Goal: Information Seeking & Learning: Compare options

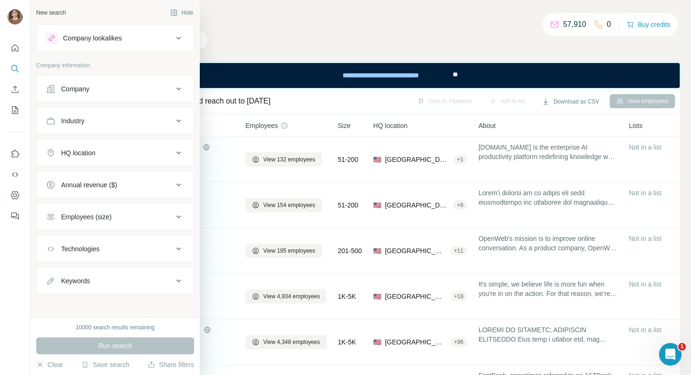
click at [87, 41] on div "Company lookalikes" at bounding box center [92, 37] width 59 height 9
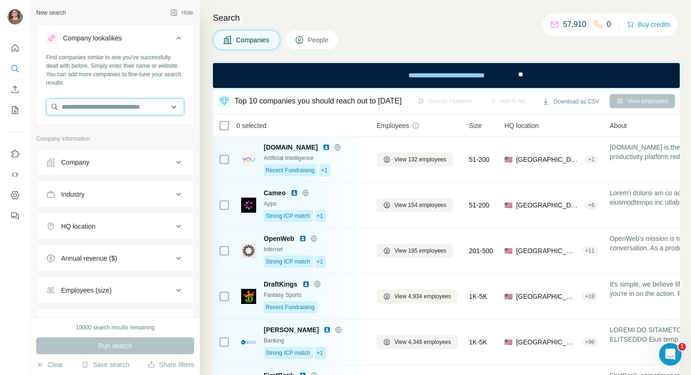
click at [140, 111] on input "text" at bounding box center [115, 106] width 138 height 17
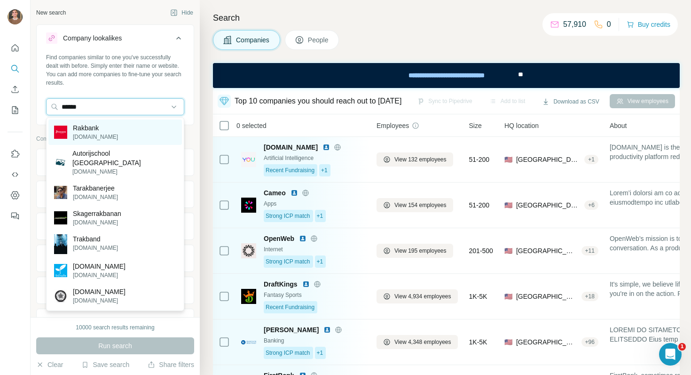
type input "******"
click at [118, 134] on div "Rakbank [DOMAIN_NAME]" at bounding box center [115, 131] width 134 height 25
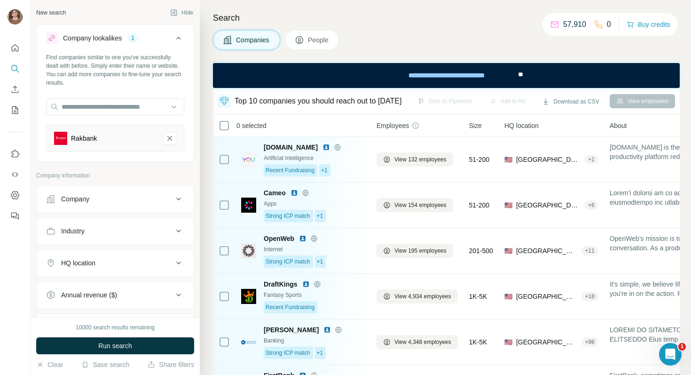
click at [98, 264] on div "HQ location" at bounding box center [109, 262] width 127 height 9
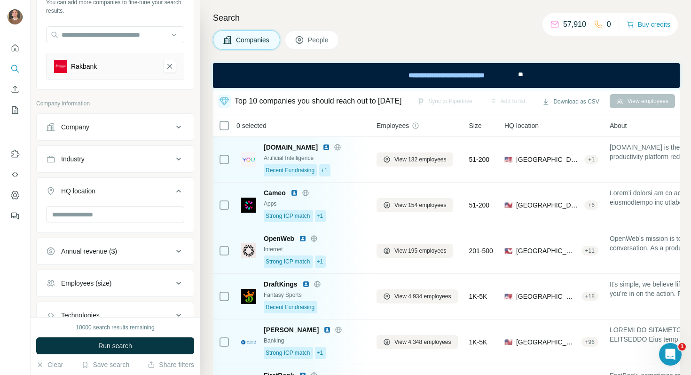
scroll to position [79, 0]
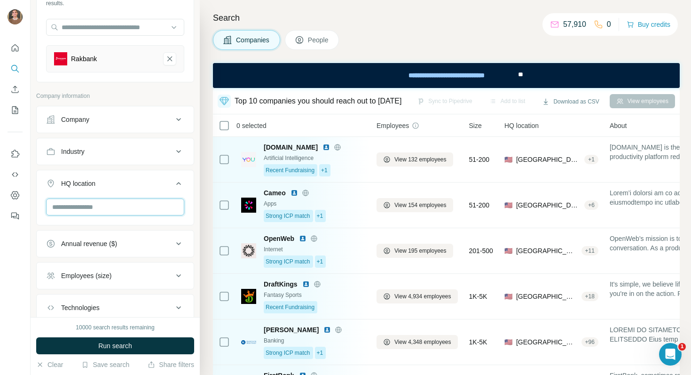
click at [91, 203] on input "text" at bounding box center [115, 206] width 138 height 17
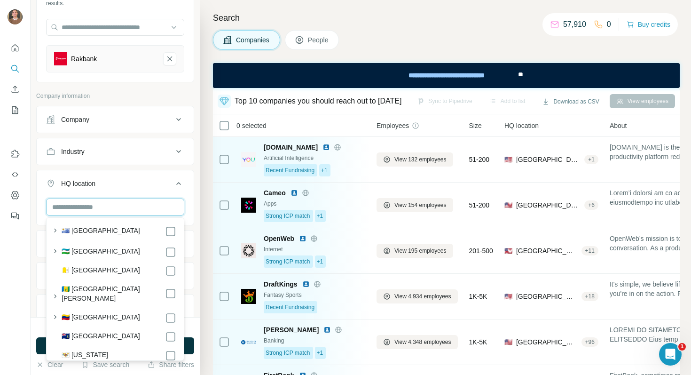
scroll to position [5119, 0]
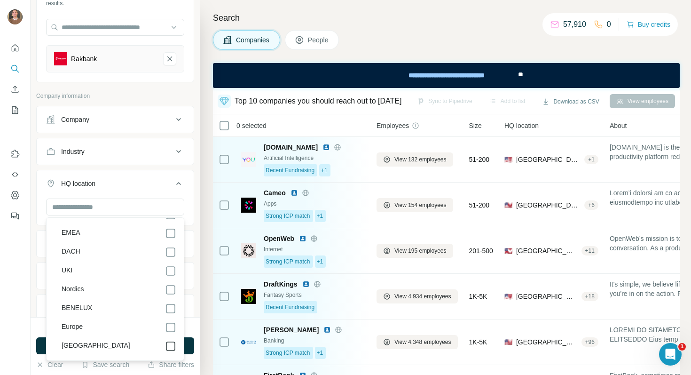
click at [165, 340] on icon at bounding box center [170, 345] width 11 height 11
click at [171, 322] on icon at bounding box center [170, 327] width 11 height 11
click at [172, 246] on icon at bounding box center [170, 251] width 11 height 11
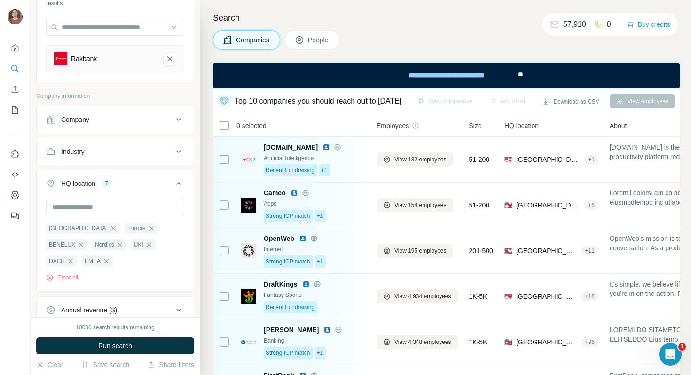
scroll to position [5069, 0]
click at [167, 189] on button "HQ location 7" at bounding box center [115, 185] width 157 height 26
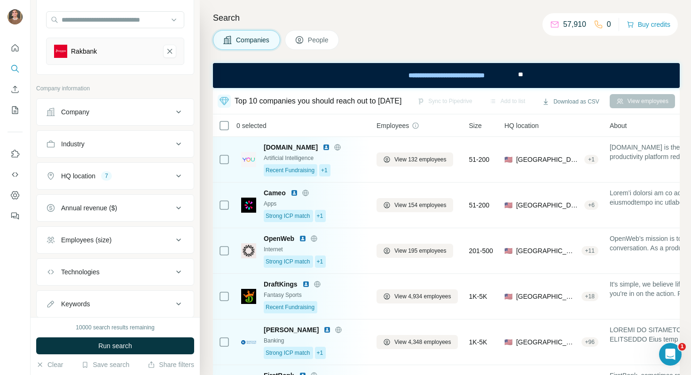
scroll to position [89, 0]
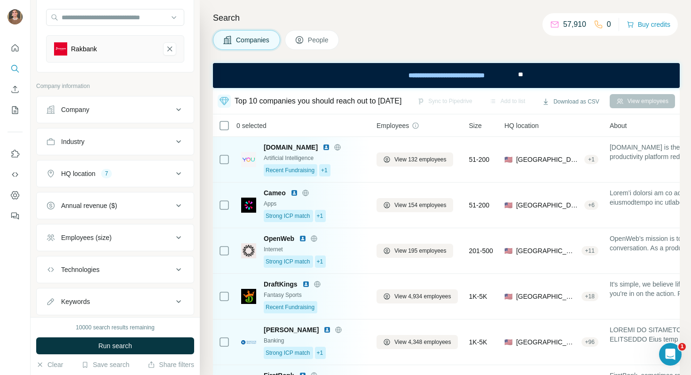
click at [142, 206] on div "Annual revenue ($)" at bounding box center [109, 205] width 127 height 9
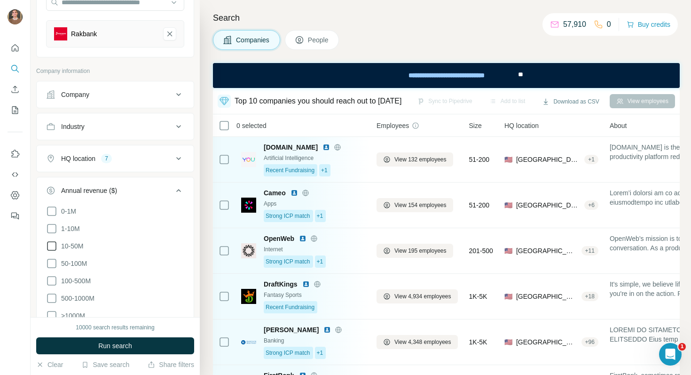
click at [78, 247] on span "10-50M" at bounding box center [70, 245] width 26 height 9
click at [78, 262] on span "50-100M" at bounding box center [72, 263] width 30 height 9
click at [77, 272] on ul "0-1M 1-10M 10-50M 50-100M 100-500M 500-1000M >1000M" at bounding box center [115, 264] width 138 height 116
click at [76, 282] on span "100-500M" at bounding box center [73, 280] width 33 height 9
click at [76, 290] on ul "0-1M 1-10M 10-50M 50-100M 100-500M 500-1000M >1000M" at bounding box center [115, 264] width 138 height 116
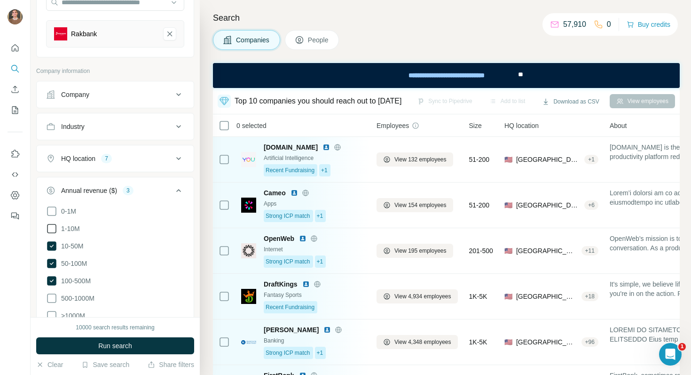
click at [55, 229] on icon at bounding box center [51, 228] width 11 height 11
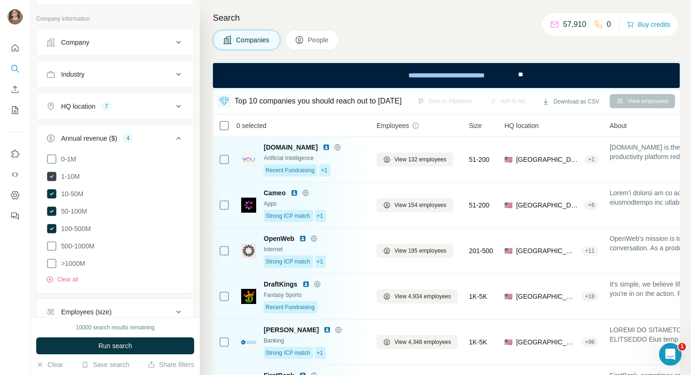
scroll to position [158, 0]
click at [55, 225] on icon at bounding box center [51, 227] width 9 height 9
click at [55, 225] on icon at bounding box center [51, 227] width 11 height 11
click at [55, 241] on icon at bounding box center [51, 244] width 11 height 11
click at [55, 253] on ul "0-1M 1-10M 10-50M 50-100M 100-500M 500-1000M >1000M" at bounding box center [115, 210] width 138 height 116
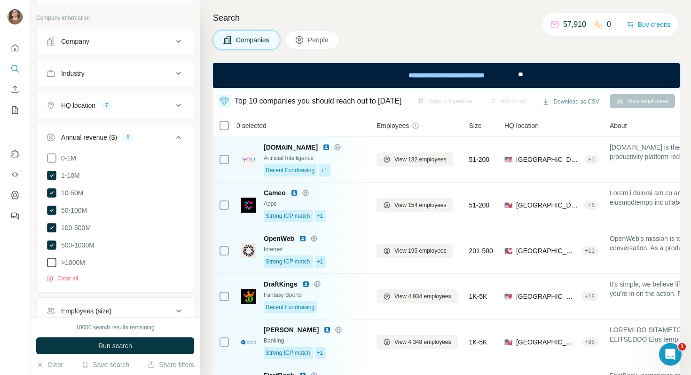
click at [55, 260] on icon at bounding box center [51, 262] width 11 height 11
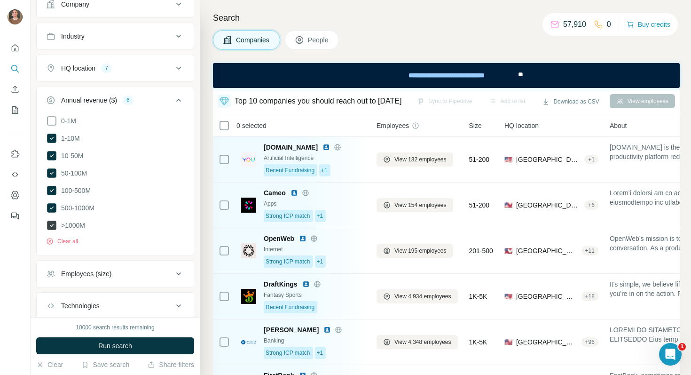
scroll to position [212, 0]
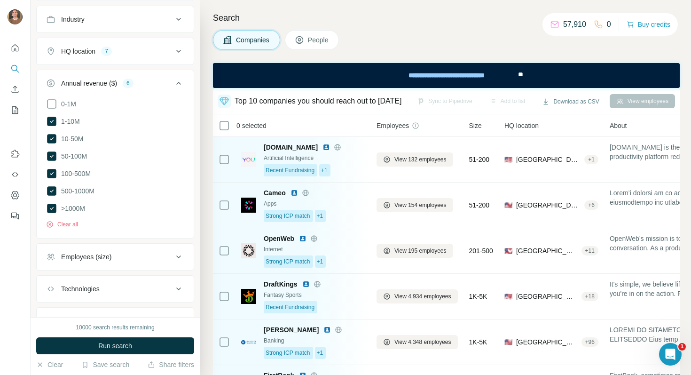
click at [121, 261] on button "Employees (size)" at bounding box center [115, 256] width 157 height 23
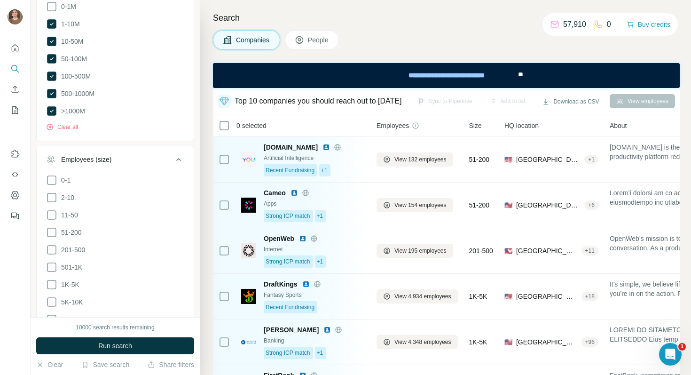
scroll to position [321, 0]
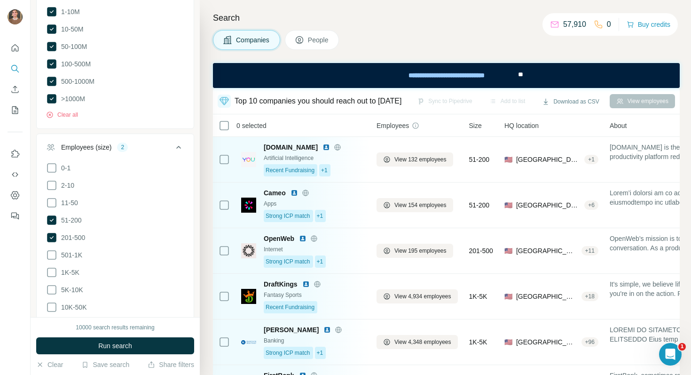
click at [59, 245] on ul "0-1 2-10 11-50 [PHONE_NUMBER] 501-1K 1K-5K 5K-10K 10K-50K 50K-100K 100K-500K 50…" at bounding box center [115, 263] width 138 height 203
click at [59, 252] on span "501-1K" at bounding box center [69, 254] width 25 height 9
click at [56, 268] on icon at bounding box center [51, 272] width 9 height 9
click at [55, 285] on icon at bounding box center [51, 289] width 9 height 9
click at [55, 301] on icon at bounding box center [51, 306] width 11 height 11
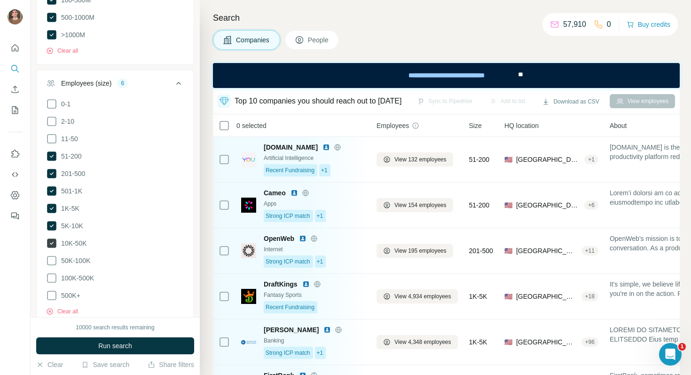
scroll to position [386, 0]
click at [61, 255] on span "50K-100K" at bounding box center [73, 259] width 33 height 9
click at [55, 272] on icon at bounding box center [51, 277] width 11 height 11
click at [55, 290] on icon at bounding box center [51, 294] width 9 height 9
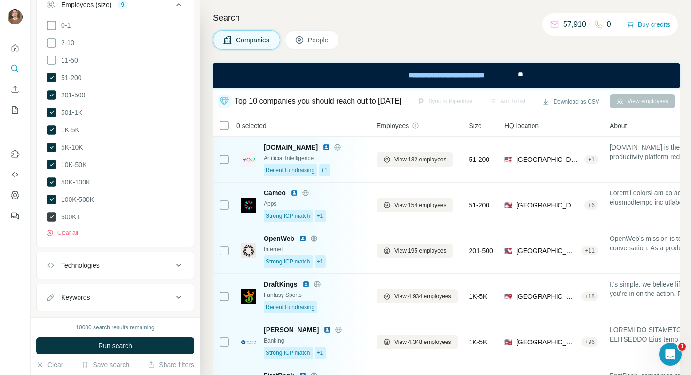
scroll to position [464, 0]
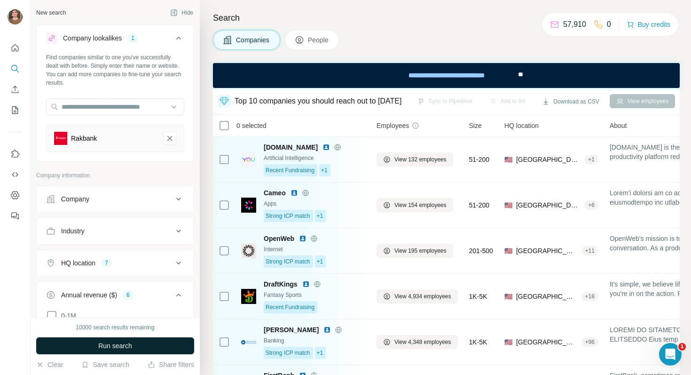
click at [95, 340] on button "Run search" at bounding box center [115, 345] width 158 height 17
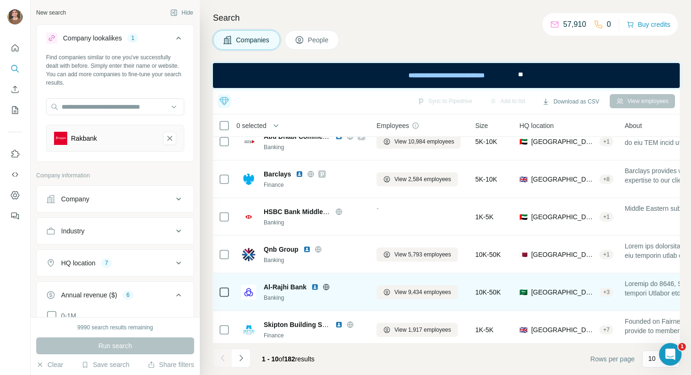
scroll to position [170, 0]
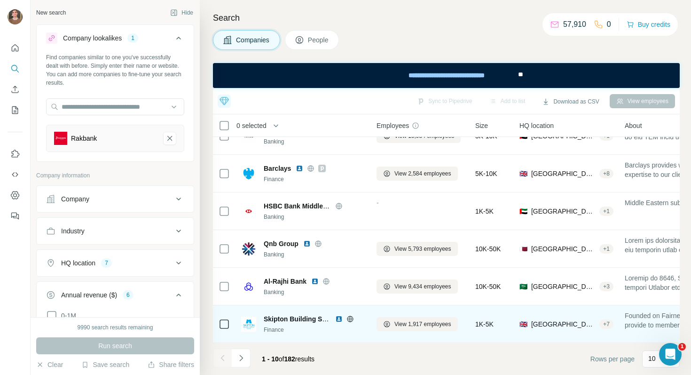
click at [340, 319] on img at bounding box center [339, 319] width 8 height 8
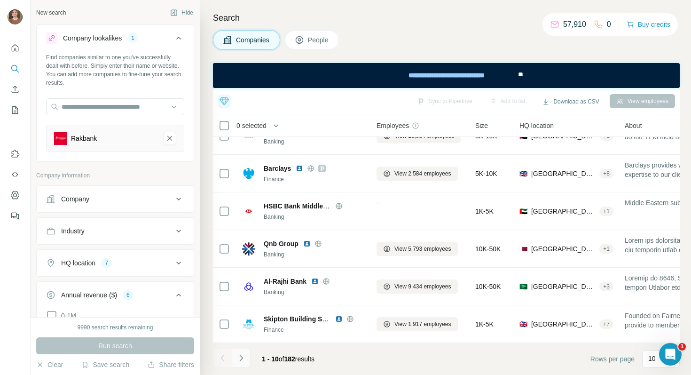
click at [241, 356] on icon "Navigate to next page" at bounding box center [240, 358] width 3 height 6
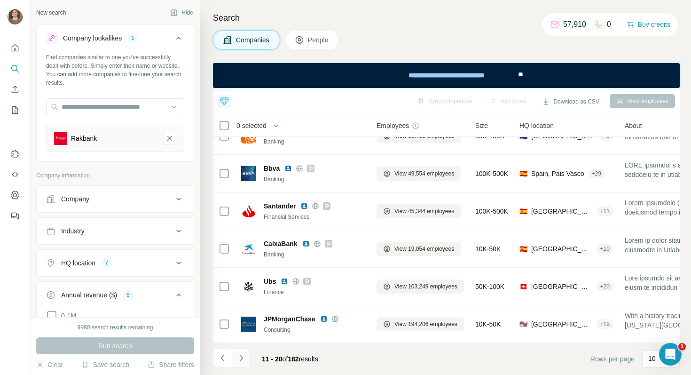
click at [245, 356] on icon "Navigate to next page" at bounding box center [241, 357] width 9 height 9
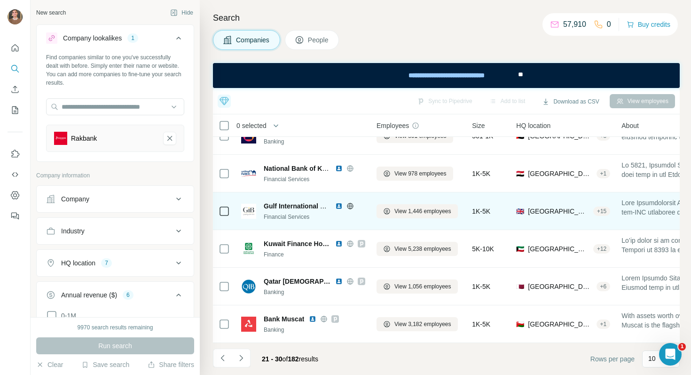
scroll to position [0, 0]
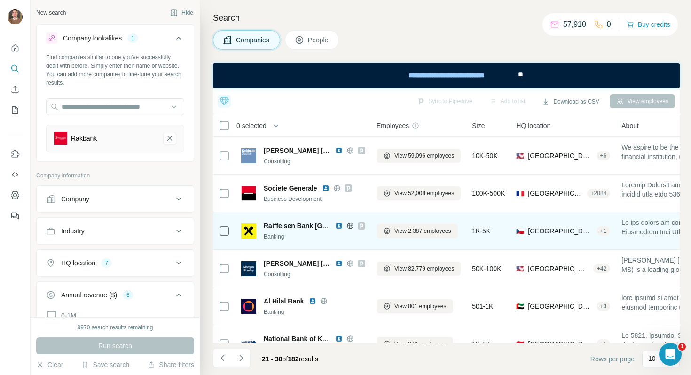
click at [338, 223] on img at bounding box center [339, 226] width 8 height 8
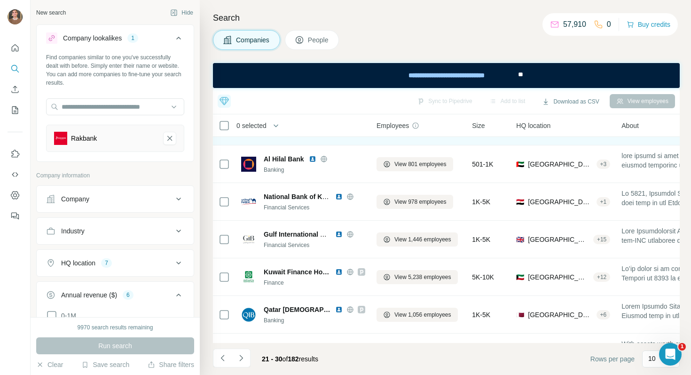
scroll to position [170, 0]
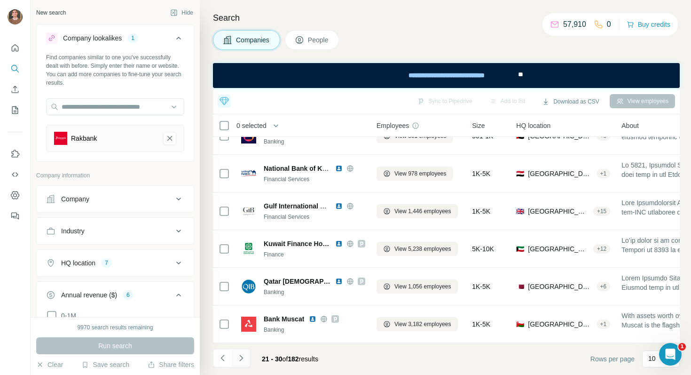
click at [244, 356] on icon "Navigate to next page" at bounding box center [241, 357] width 9 height 9
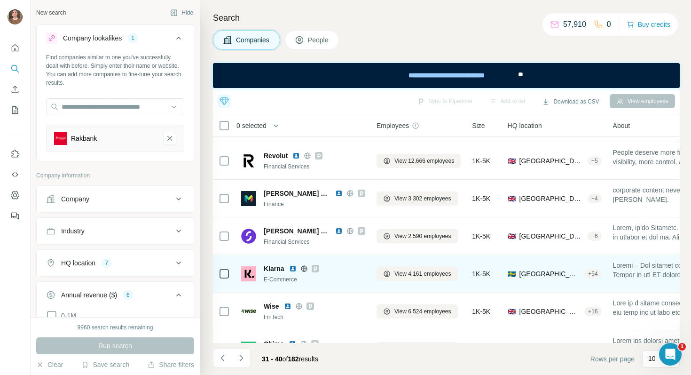
scroll to position [83, 0]
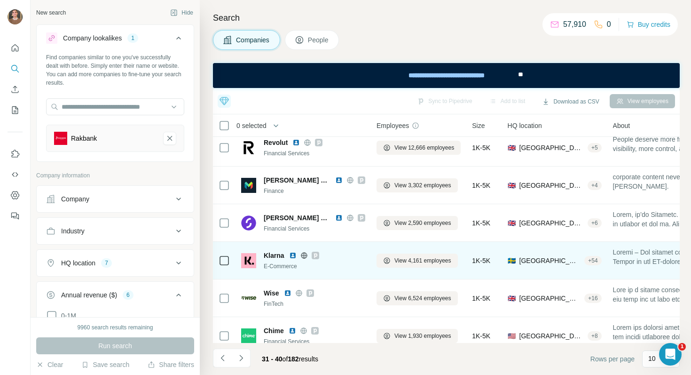
click at [294, 255] on img at bounding box center [293, 256] width 8 height 8
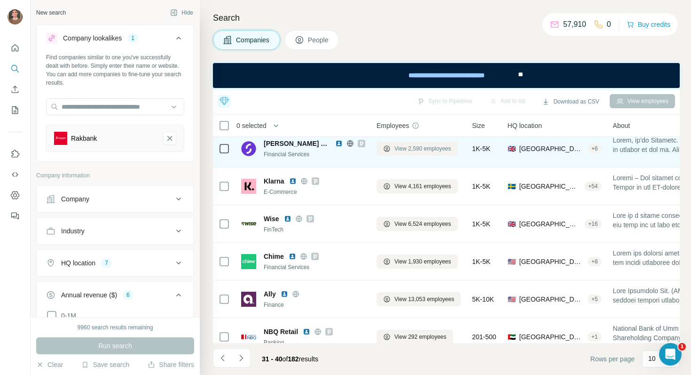
scroll to position [170, 0]
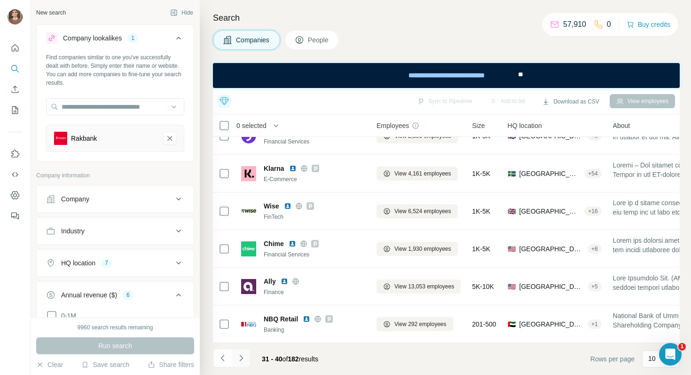
click at [240, 359] on icon "Navigate to next page" at bounding box center [241, 357] width 9 height 9
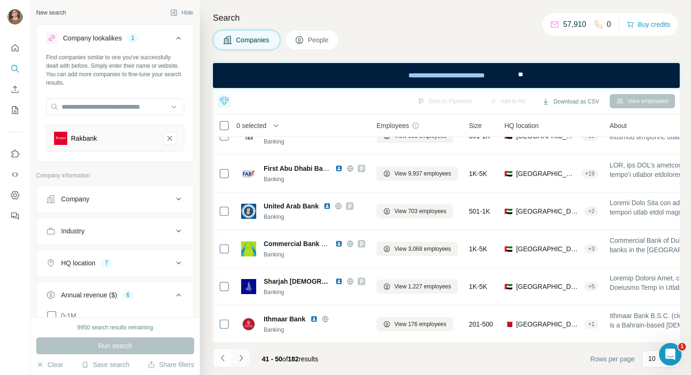
click at [241, 356] on icon "Navigate to next page" at bounding box center [240, 358] width 3 height 6
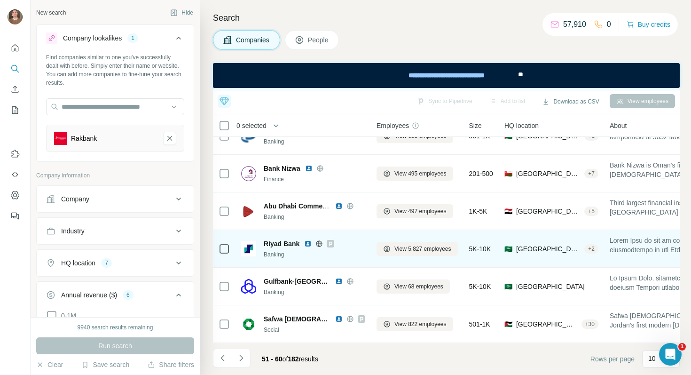
scroll to position [0, 0]
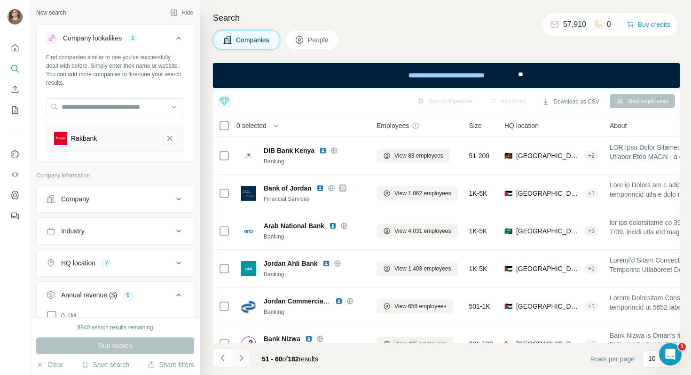
click at [238, 354] on icon "Navigate to next page" at bounding box center [241, 357] width 9 height 9
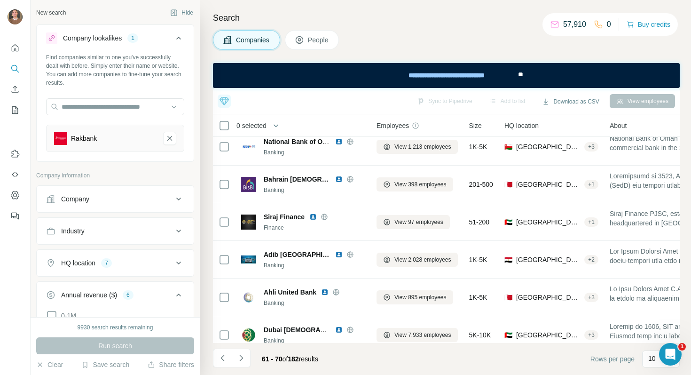
scroll to position [170, 0]
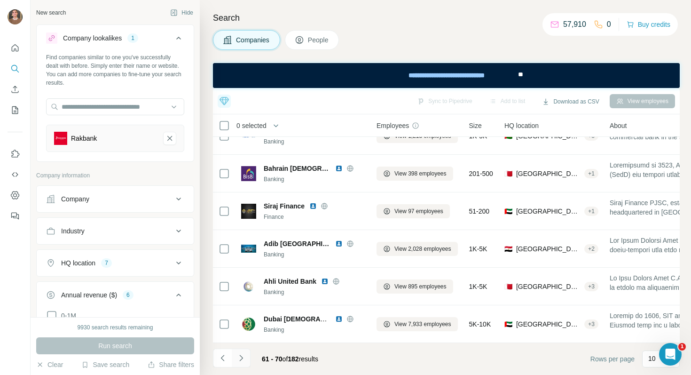
click at [242, 356] on icon "Navigate to next page" at bounding box center [241, 357] width 9 height 9
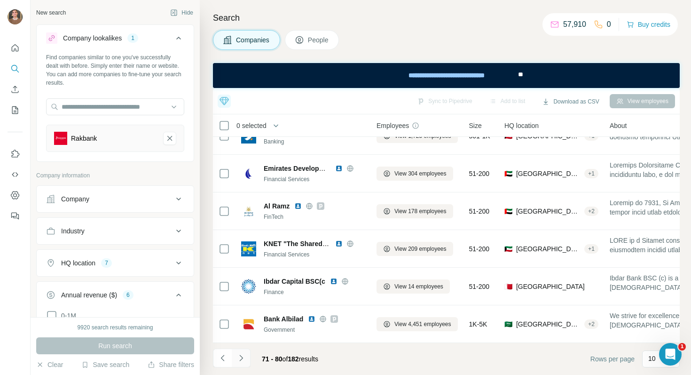
click at [244, 358] on icon "Navigate to next page" at bounding box center [241, 357] width 9 height 9
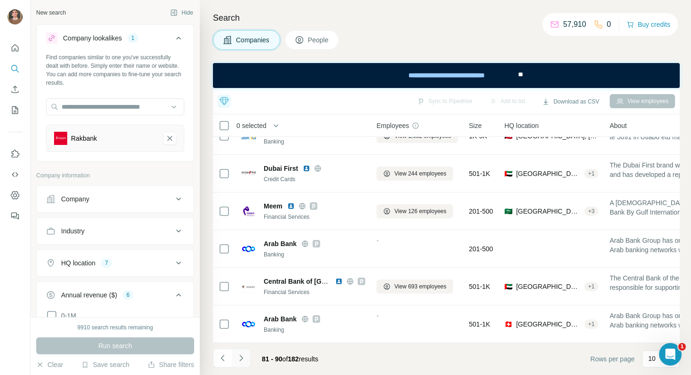
click at [245, 358] on icon "Navigate to next page" at bounding box center [241, 357] width 9 height 9
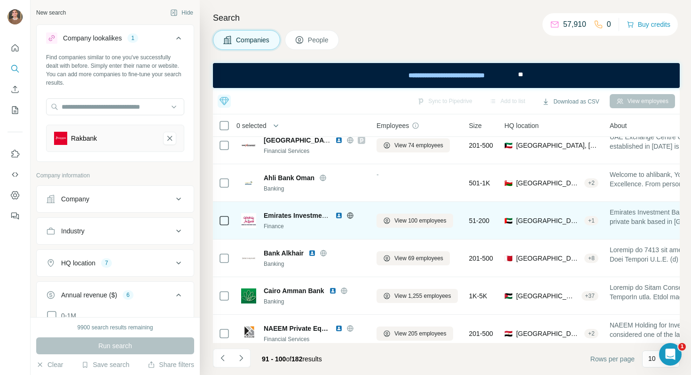
scroll to position [0, 0]
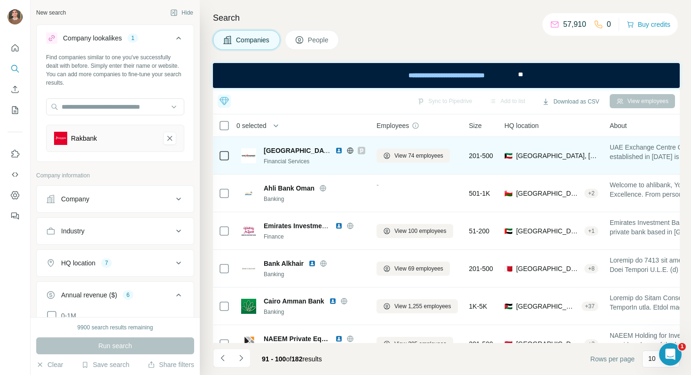
click at [341, 149] on img at bounding box center [339, 151] width 8 height 8
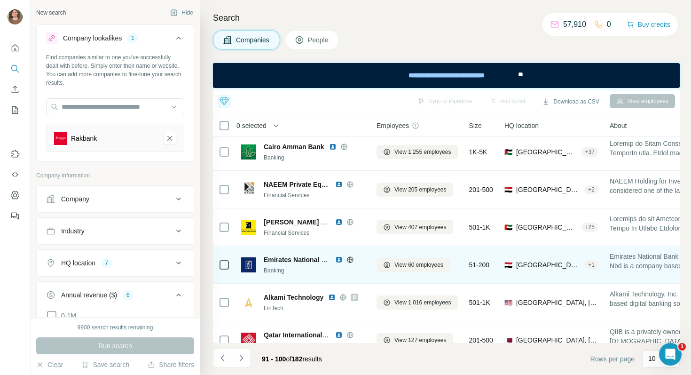
scroll to position [170, 0]
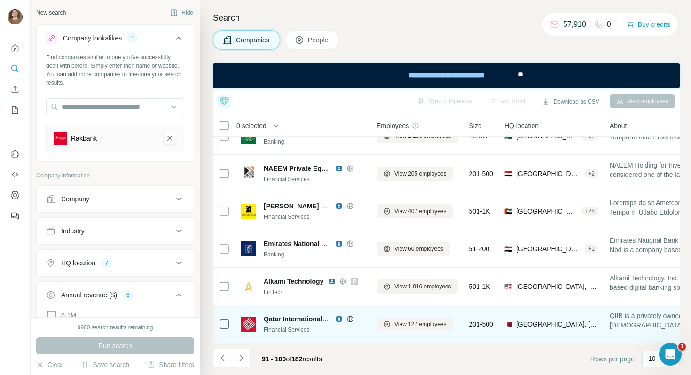
click at [341, 320] on img at bounding box center [339, 319] width 8 height 8
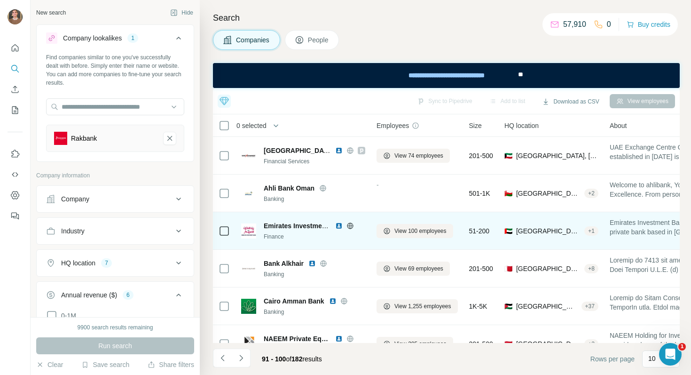
scroll to position [10, 0]
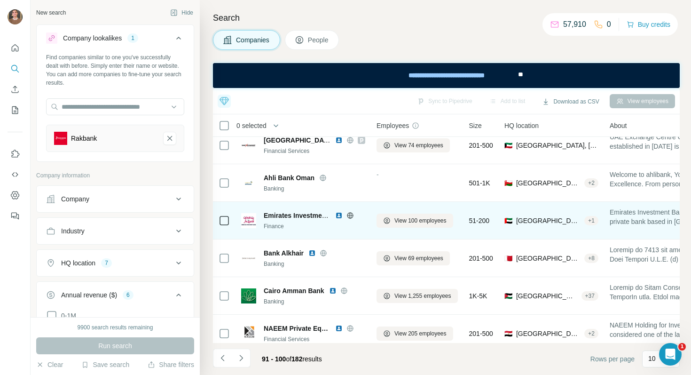
click at [336, 216] on img at bounding box center [339, 216] width 8 height 8
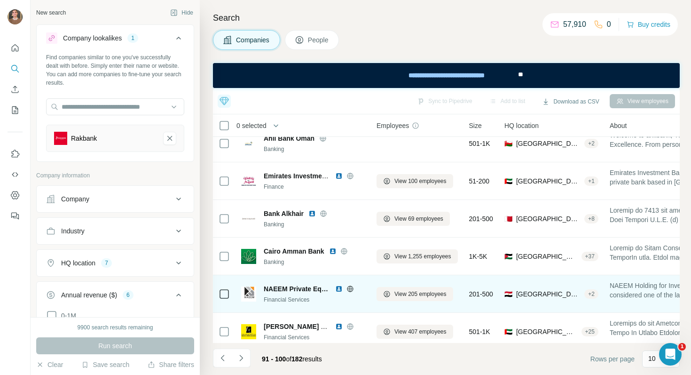
scroll to position [0, 0]
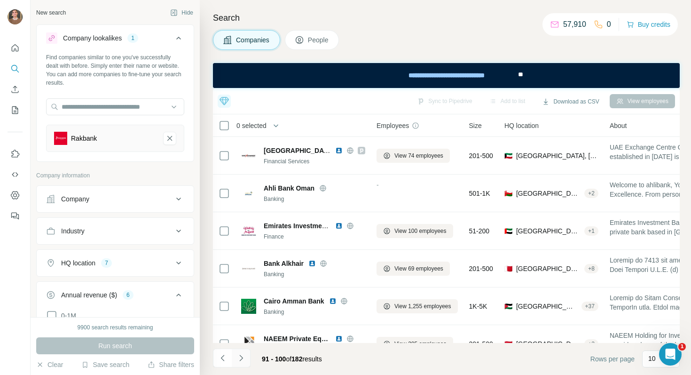
click at [239, 358] on icon "Navigate to next page" at bounding box center [241, 357] width 9 height 9
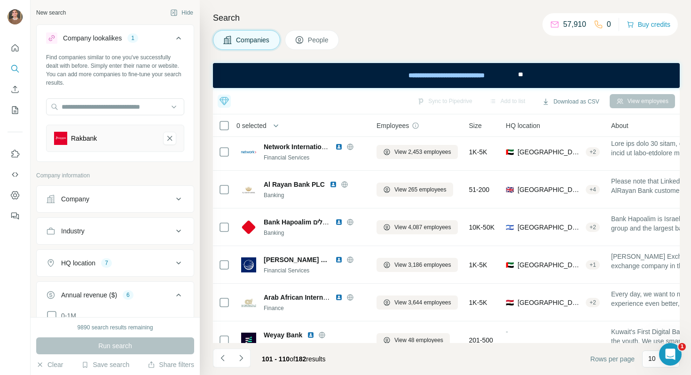
scroll to position [170, 0]
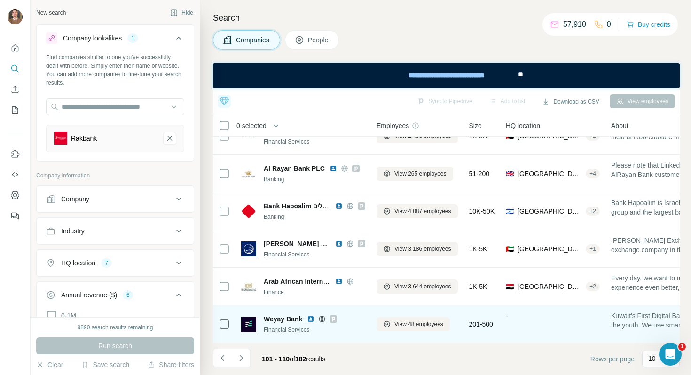
click at [311, 318] on img at bounding box center [311, 319] width 8 height 8
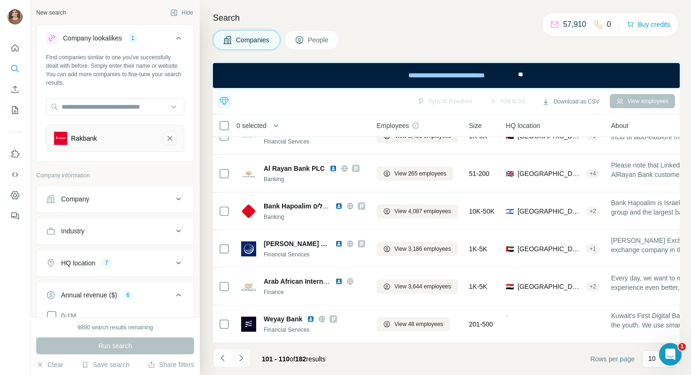
click at [240, 359] on icon "Navigate to next page" at bounding box center [241, 357] width 9 height 9
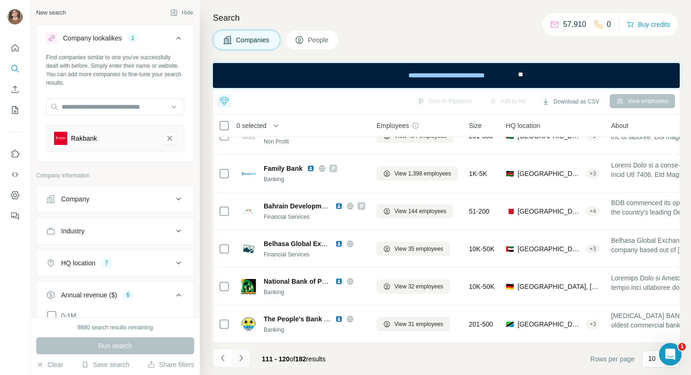
click at [242, 358] on icon "Navigate to next page" at bounding box center [240, 358] width 3 height 6
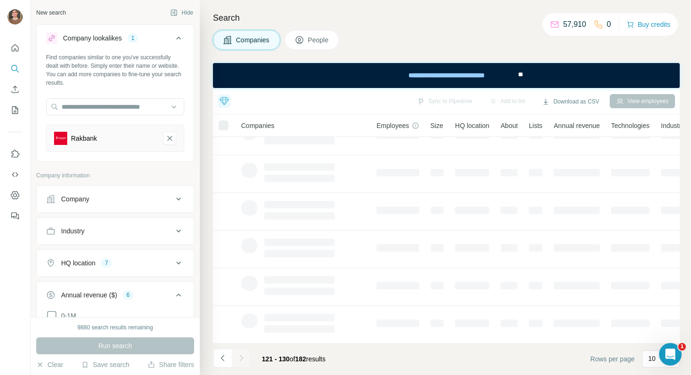
scroll to position [0, 0]
